Goal: Use online tool/utility: Utilize a website feature to perform a specific function

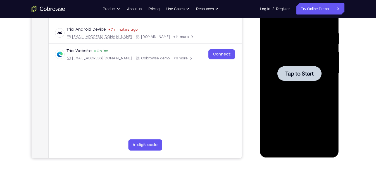
click at [309, 74] on span "Tap to Start" at bounding box center [299, 74] width 28 height 6
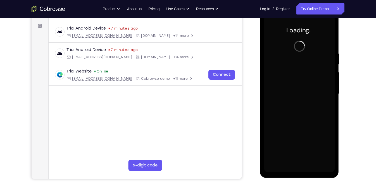
scroll to position [81, 0]
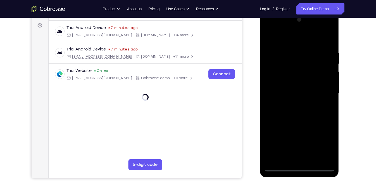
click at [299, 166] on div at bounding box center [299, 93] width 70 height 156
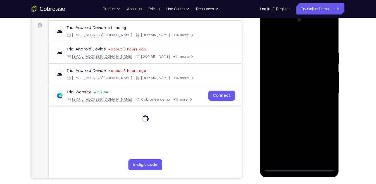
click at [324, 140] on div at bounding box center [299, 93] width 70 height 156
click at [296, 42] on div at bounding box center [299, 93] width 70 height 156
click at [276, 76] on div at bounding box center [299, 93] width 70 height 156
click at [296, 90] on div at bounding box center [299, 93] width 70 height 156
click at [296, 81] on div at bounding box center [299, 93] width 70 height 156
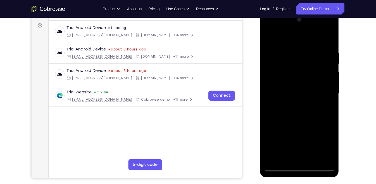
click at [291, 99] on div at bounding box center [299, 93] width 70 height 156
click at [294, 106] on div at bounding box center [299, 93] width 70 height 156
click at [296, 98] on div at bounding box center [299, 93] width 70 height 156
click at [300, 109] on div at bounding box center [299, 93] width 70 height 156
click at [278, 168] on div at bounding box center [299, 93] width 70 height 156
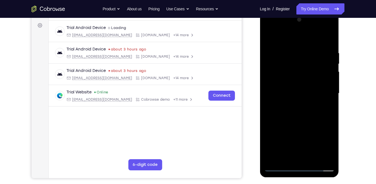
click at [270, 92] on div at bounding box center [299, 93] width 70 height 156
click at [292, 96] on div at bounding box center [299, 93] width 70 height 156
click at [296, 94] on div at bounding box center [299, 93] width 70 height 156
click at [327, 106] on div at bounding box center [299, 93] width 70 height 156
click at [319, 116] on div at bounding box center [299, 93] width 70 height 156
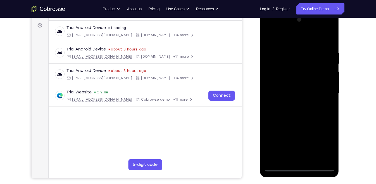
click at [293, 77] on div at bounding box center [299, 93] width 70 height 156
click at [279, 39] on div at bounding box center [299, 93] width 70 height 156
click at [279, 167] on div at bounding box center [299, 93] width 70 height 156
click at [280, 36] on div at bounding box center [299, 93] width 70 height 156
click at [280, 39] on div at bounding box center [299, 93] width 70 height 156
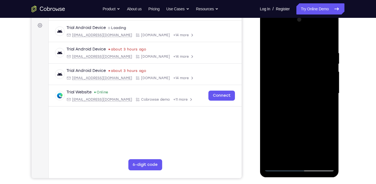
click at [268, 35] on div at bounding box center [299, 93] width 70 height 156
click at [320, 159] on div at bounding box center [299, 93] width 70 height 156
click at [330, 101] on div at bounding box center [299, 93] width 70 height 156
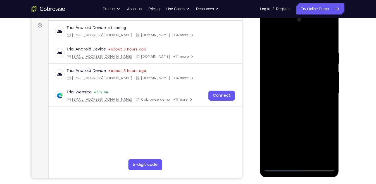
click at [331, 98] on div at bounding box center [299, 93] width 70 height 156
click at [329, 96] on div at bounding box center [299, 93] width 70 height 156
click at [329, 40] on div at bounding box center [299, 93] width 70 height 156
click at [273, 91] on div at bounding box center [299, 93] width 70 height 156
click at [269, 42] on div at bounding box center [299, 93] width 70 height 156
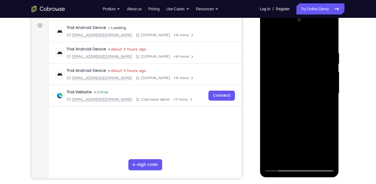
click at [296, 70] on div at bounding box center [299, 93] width 70 height 156
click at [330, 99] on div at bounding box center [299, 93] width 70 height 156
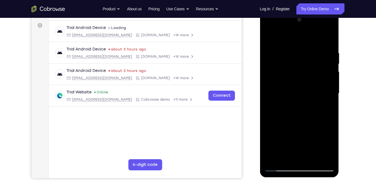
click at [330, 99] on div at bounding box center [299, 93] width 70 height 156
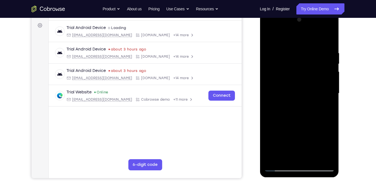
click at [330, 99] on div at bounding box center [299, 93] width 70 height 156
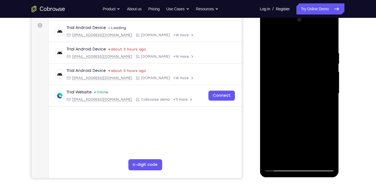
click at [330, 99] on div at bounding box center [299, 93] width 70 height 156
click at [329, 40] on div at bounding box center [299, 93] width 70 height 156
click at [316, 44] on div at bounding box center [299, 93] width 70 height 156
click at [317, 37] on div at bounding box center [299, 93] width 70 height 156
click at [310, 121] on div at bounding box center [299, 93] width 70 height 156
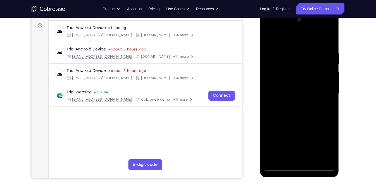
drag, startPoint x: 285, startPoint y: 142, endPoint x: 305, endPoint y: 129, distance: 23.6
click at [305, 129] on div at bounding box center [299, 93] width 70 height 156
click at [280, 129] on div at bounding box center [299, 93] width 70 height 156
click at [279, 168] on div at bounding box center [299, 93] width 70 height 156
click at [308, 70] on div at bounding box center [299, 93] width 70 height 156
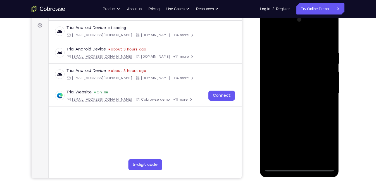
click at [278, 164] on div at bounding box center [299, 93] width 70 height 156
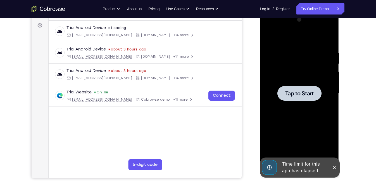
click at [298, 93] on span "Tap to Start" at bounding box center [299, 94] width 28 height 6
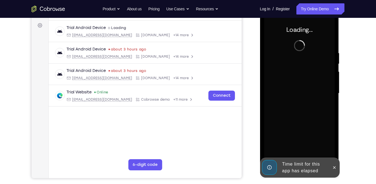
scroll to position [78, 0]
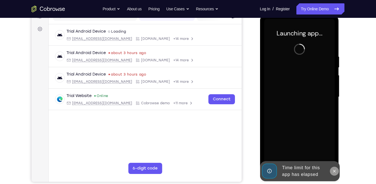
click at [335, 168] on button at bounding box center [333, 171] width 9 height 9
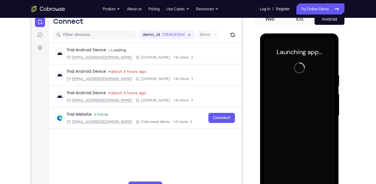
scroll to position [74, 0]
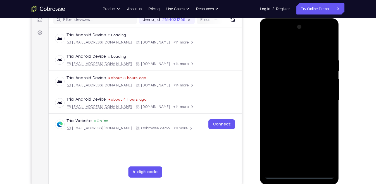
click at [298, 173] on div at bounding box center [299, 101] width 70 height 156
click at [323, 151] on div at bounding box center [299, 101] width 70 height 156
click at [289, 45] on div at bounding box center [299, 101] width 70 height 156
click at [322, 97] on div at bounding box center [299, 101] width 70 height 156
click at [293, 112] on div at bounding box center [299, 101] width 70 height 156
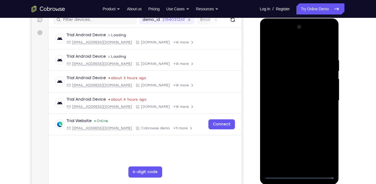
click at [286, 95] on div at bounding box center [299, 101] width 70 height 156
click at [289, 88] on div at bounding box center [299, 101] width 70 height 156
click at [292, 100] on div at bounding box center [299, 101] width 70 height 156
click at [301, 128] on div at bounding box center [299, 101] width 70 height 156
click at [314, 166] on div at bounding box center [299, 101] width 70 height 156
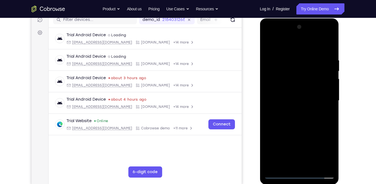
click at [300, 129] on div at bounding box center [299, 101] width 70 height 156
click at [279, 174] on div at bounding box center [299, 101] width 70 height 156
click at [288, 58] on div at bounding box center [299, 101] width 70 height 156
click at [327, 108] on div at bounding box center [299, 101] width 70 height 156
click at [328, 96] on div at bounding box center [299, 101] width 70 height 156
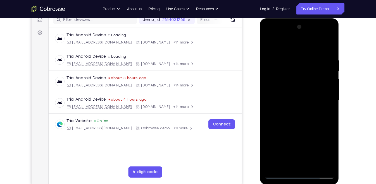
click at [279, 174] on div at bounding box center [299, 101] width 70 height 156
click at [325, 57] on div at bounding box center [299, 101] width 70 height 156
click at [326, 110] on div at bounding box center [299, 101] width 70 height 156
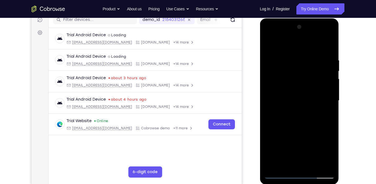
click at [326, 110] on div at bounding box center [299, 101] width 70 height 156
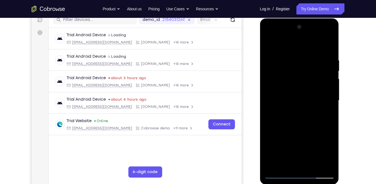
click at [326, 110] on div at bounding box center [299, 101] width 70 height 156
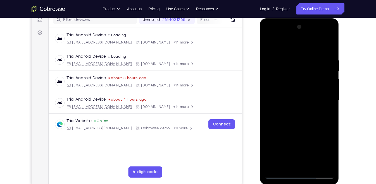
click at [326, 110] on div at bounding box center [299, 101] width 70 height 156
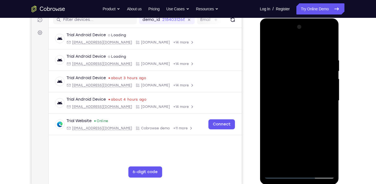
click at [326, 110] on div at bounding box center [299, 101] width 70 height 156
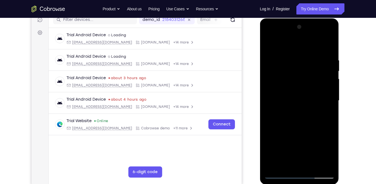
click at [326, 110] on div at bounding box center [299, 101] width 70 height 156
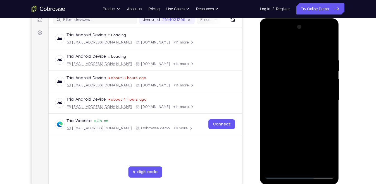
click at [326, 110] on div at bounding box center [299, 101] width 70 height 156
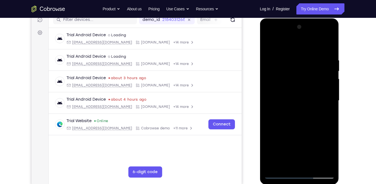
click at [326, 110] on div at bounding box center [299, 101] width 70 height 156
drag, startPoint x: 326, startPoint y: 110, endPoint x: 277, endPoint y: 115, distance: 48.8
click at [277, 115] on div at bounding box center [299, 101] width 70 height 156
drag, startPoint x: 330, startPoint y: 55, endPoint x: 303, endPoint y: 56, distance: 27.1
click at [303, 56] on div at bounding box center [299, 101] width 70 height 156
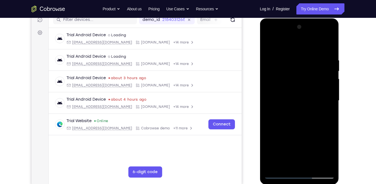
drag, startPoint x: 306, startPoint y: 46, endPoint x: 313, endPoint y: 114, distance: 68.4
click at [313, 114] on div at bounding box center [299, 101] width 70 height 156
click at [290, 57] on div at bounding box center [299, 101] width 70 height 156
click at [324, 107] on div at bounding box center [299, 101] width 70 height 156
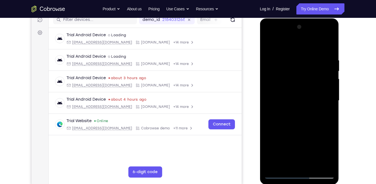
click at [324, 107] on div at bounding box center [299, 101] width 70 height 156
click at [329, 114] on div at bounding box center [299, 101] width 70 height 156
click at [330, 114] on div at bounding box center [299, 101] width 70 height 156
click at [268, 114] on div at bounding box center [299, 101] width 70 height 156
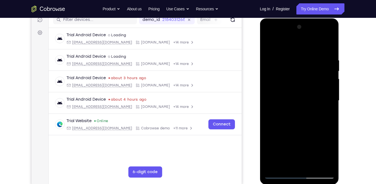
click at [268, 114] on div at bounding box center [299, 101] width 70 height 156
click at [269, 112] on div at bounding box center [299, 101] width 70 height 156
click at [269, 137] on div at bounding box center [299, 101] width 70 height 156
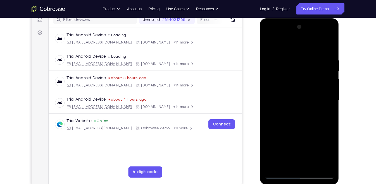
click at [330, 98] on div at bounding box center [299, 101] width 70 height 156
click at [269, 85] on div at bounding box center [299, 101] width 70 height 156
click at [268, 96] on div at bounding box center [299, 101] width 70 height 156
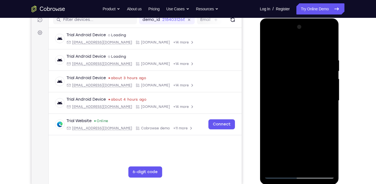
click at [270, 109] on div at bounding box center [299, 101] width 70 height 156
click at [269, 92] on div at bounding box center [299, 101] width 70 height 156
click at [269, 90] on div at bounding box center [299, 101] width 70 height 156
click at [288, 103] on div at bounding box center [299, 101] width 70 height 156
click at [268, 43] on div at bounding box center [299, 101] width 70 height 156
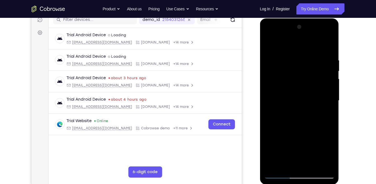
click at [269, 137] on div at bounding box center [299, 101] width 70 height 156
click at [269, 140] on div at bounding box center [299, 101] width 70 height 156
click at [269, 121] on div at bounding box center [299, 101] width 70 height 156
click at [267, 144] on div at bounding box center [299, 101] width 70 height 156
click at [330, 92] on div at bounding box center [299, 101] width 70 height 156
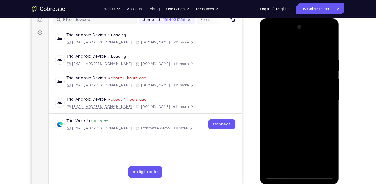
click at [330, 92] on div at bounding box center [299, 101] width 70 height 156
click at [331, 55] on div at bounding box center [299, 101] width 70 height 156
click at [329, 81] on div at bounding box center [299, 101] width 70 height 156
click at [329, 82] on div at bounding box center [299, 101] width 70 height 156
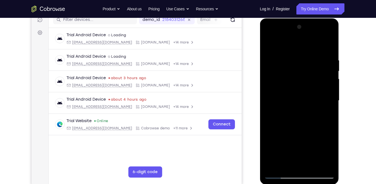
click at [329, 82] on div at bounding box center [299, 101] width 70 height 156
click at [268, 151] on div at bounding box center [299, 101] width 70 height 156
click at [271, 133] on div at bounding box center [299, 101] width 70 height 156
click at [330, 44] on div at bounding box center [299, 101] width 70 height 156
drag, startPoint x: 298, startPoint y: 56, endPoint x: 298, endPoint y: 97, distance: 41.6
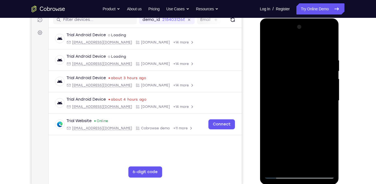
click at [298, 97] on div at bounding box center [299, 101] width 70 height 156
drag, startPoint x: 300, startPoint y: 46, endPoint x: 303, endPoint y: 104, distance: 57.6
click at [303, 104] on div at bounding box center [299, 101] width 70 height 156
click at [271, 97] on div at bounding box center [299, 101] width 70 height 156
drag, startPoint x: 293, startPoint y: 74, endPoint x: 294, endPoint y: 128, distance: 53.6
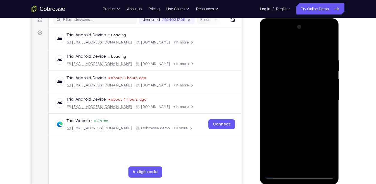
click at [294, 128] on div at bounding box center [299, 101] width 70 height 156
click at [277, 174] on div at bounding box center [299, 101] width 70 height 156
click at [268, 100] on div at bounding box center [299, 101] width 70 height 156
click at [270, 141] on div at bounding box center [299, 101] width 70 height 156
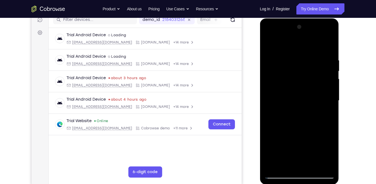
click at [269, 72] on div at bounding box center [299, 101] width 70 height 156
click at [330, 83] on div at bounding box center [299, 101] width 70 height 156
click at [330, 69] on div at bounding box center [299, 101] width 70 height 156
click at [267, 109] on div at bounding box center [299, 101] width 70 height 156
